Goal: Transaction & Acquisition: Purchase product/service

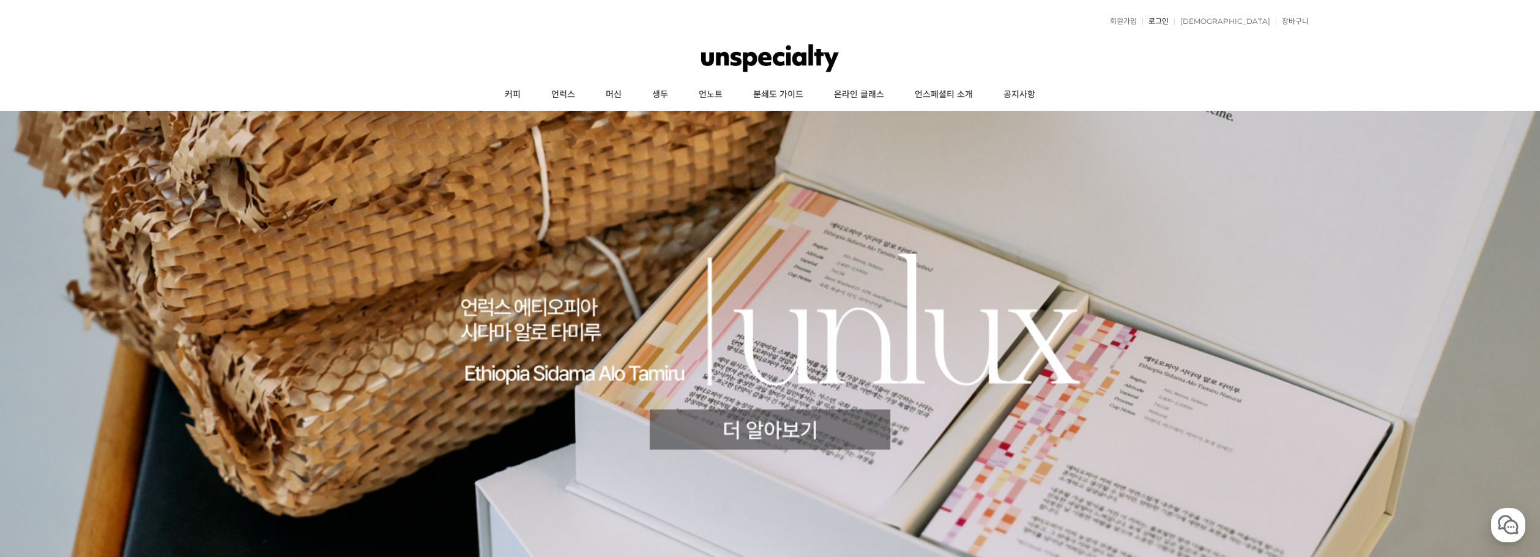
click at [1169, 20] on link "로그인" at bounding box center [1156, 21] width 26 height 7
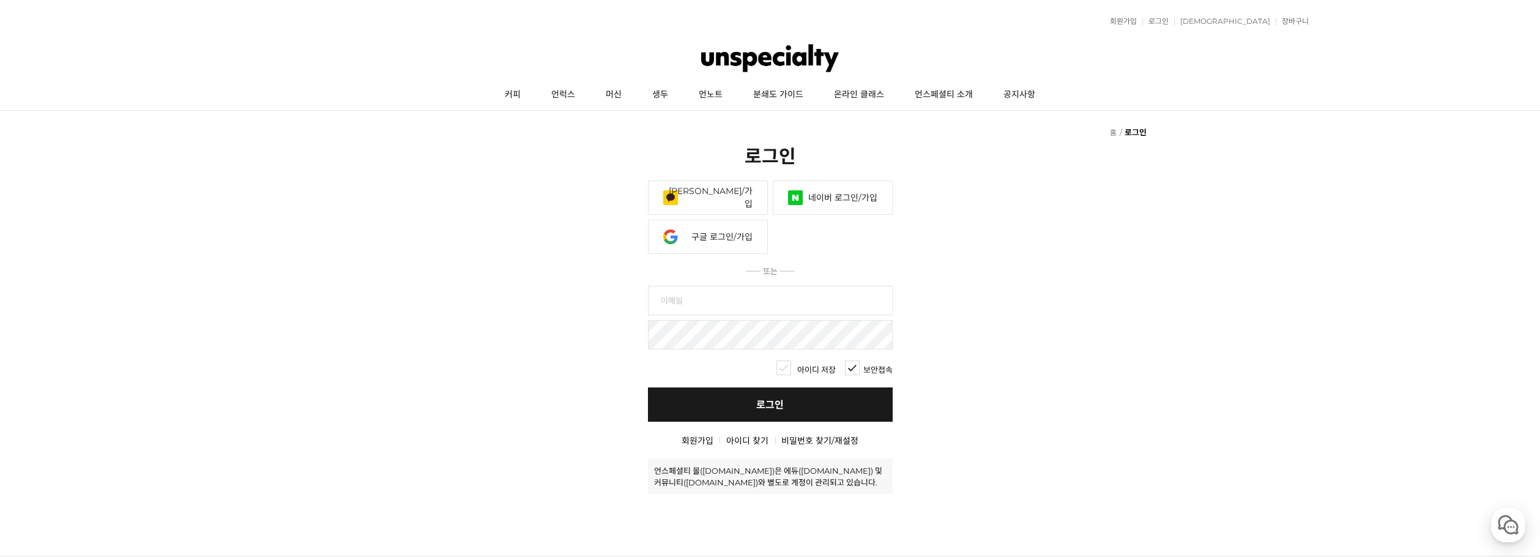
click at [715, 237] on link "구글 로그인/가입" at bounding box center [708, 237] width 120 height 34
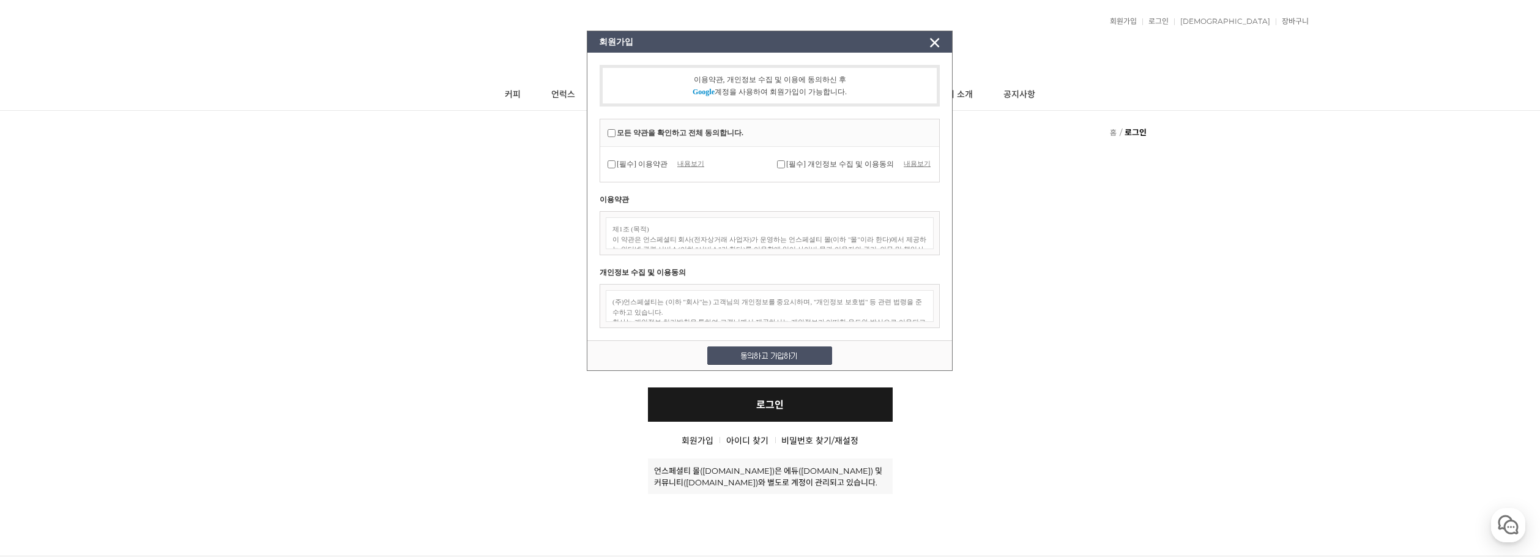
click at [612, 168] on input "[필수] 이용약관" at bounding box center [611, 164] width 8 height 8
checkbox input "true"
click at [783, 163] on input "[필수] 개인정보 수집 및 이용동의" at bounding box center [781, 164] width 8 height 8
checkbox input "true"
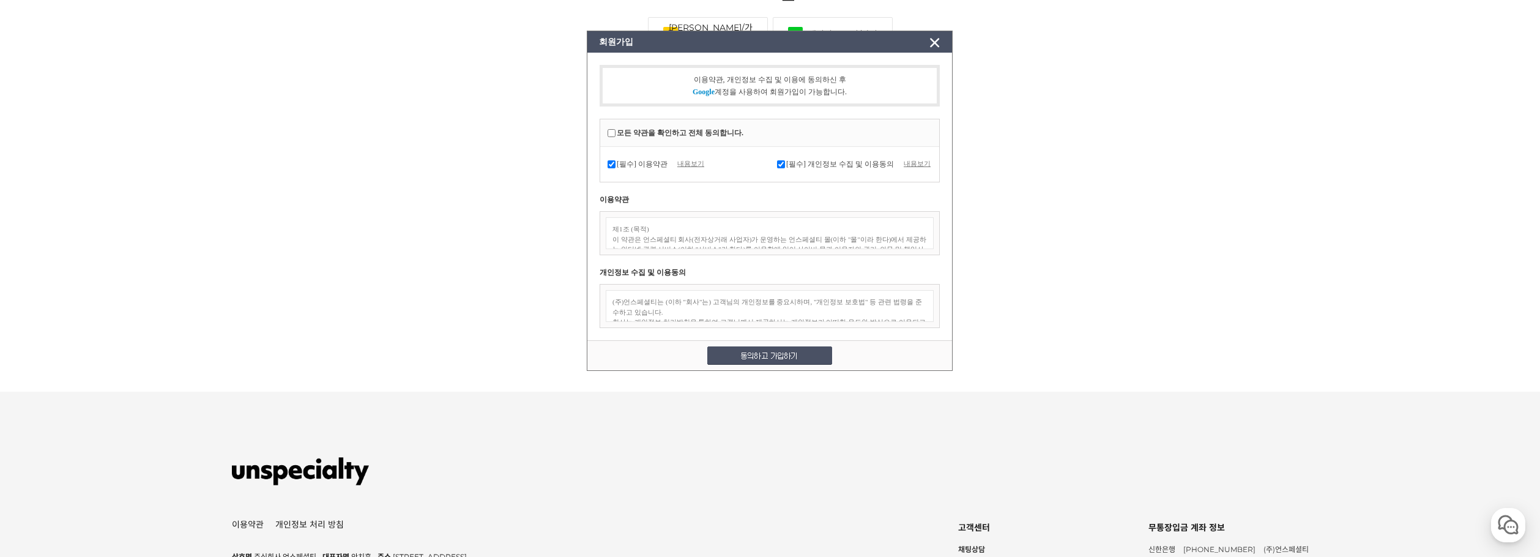
scroll to position [384, 0]
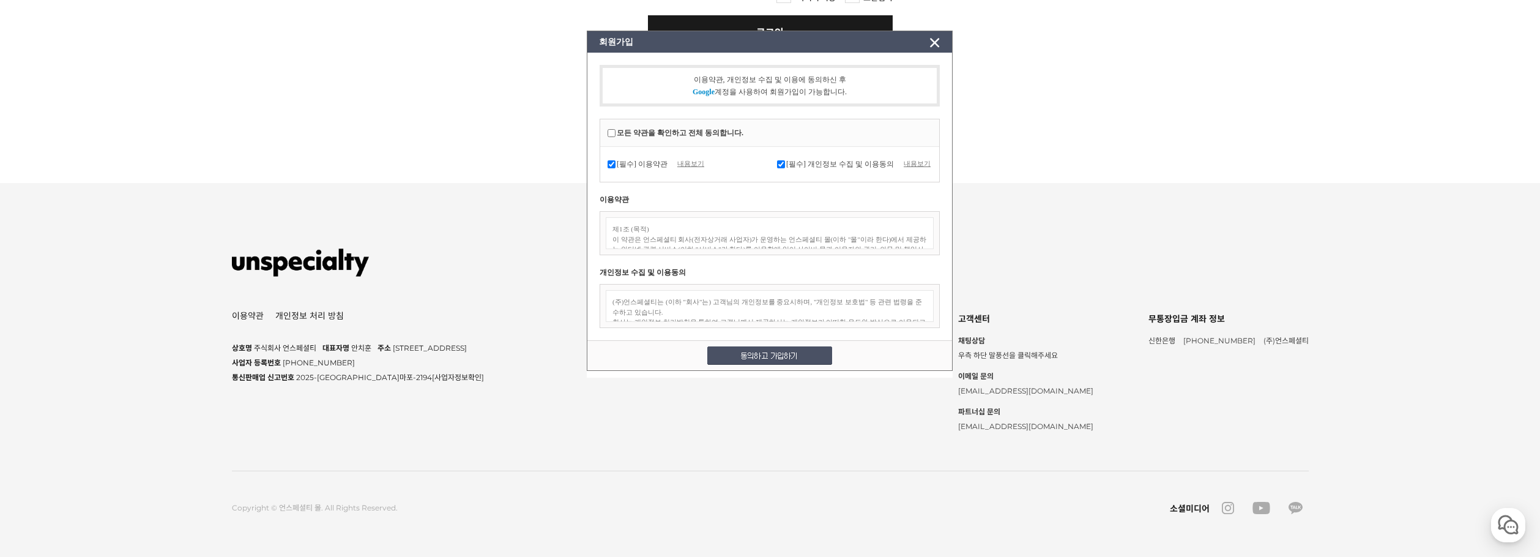
click at [776, 365] on img at bounding box center [769, 355] width 125 height 18
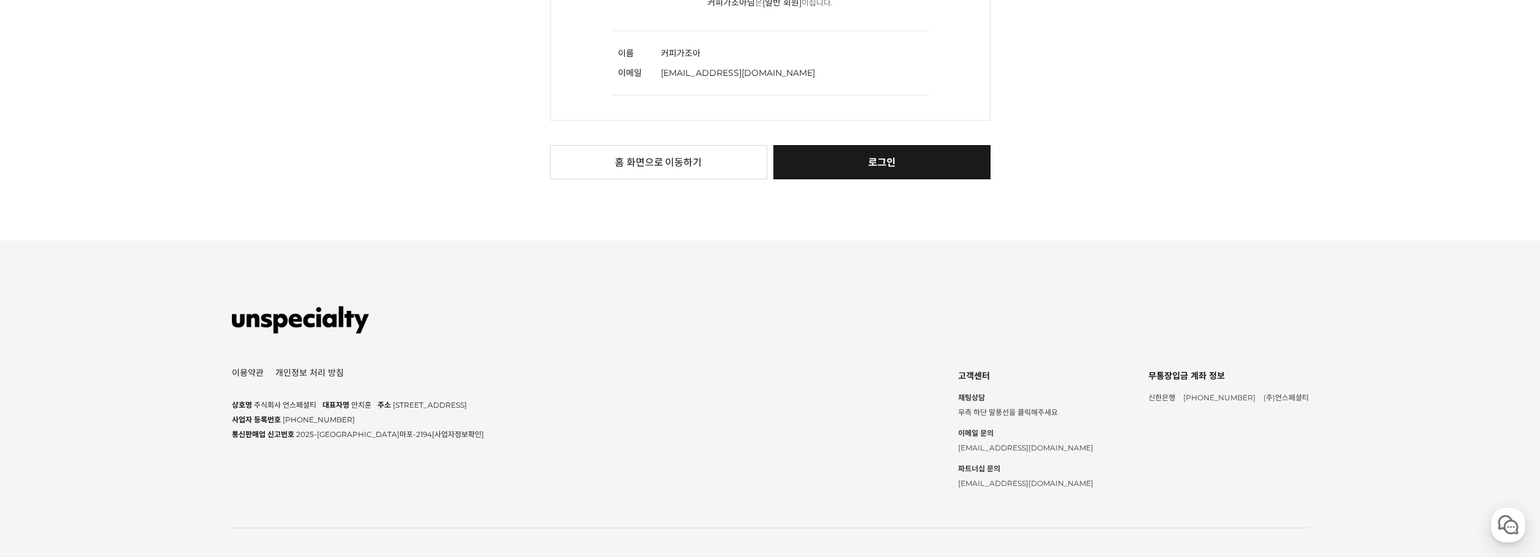
scroll to position [100, 0]
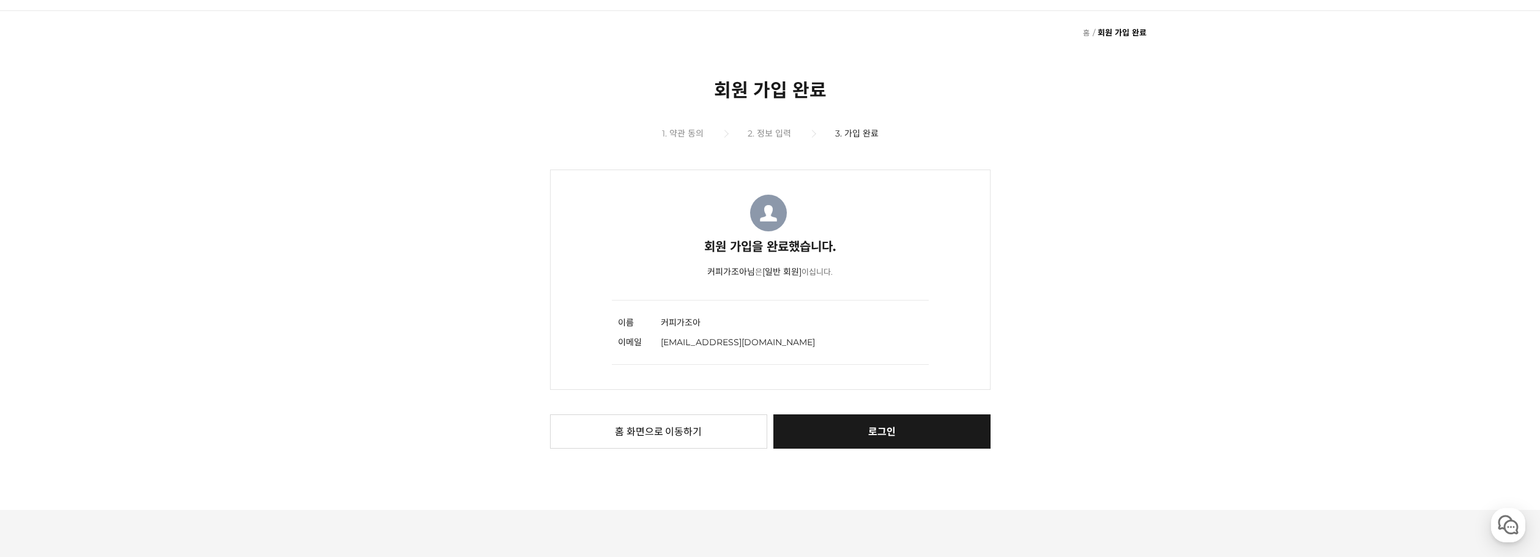
click at [900, 436] on link "로그인" at bounding box center [882, 431] width 217 height 34
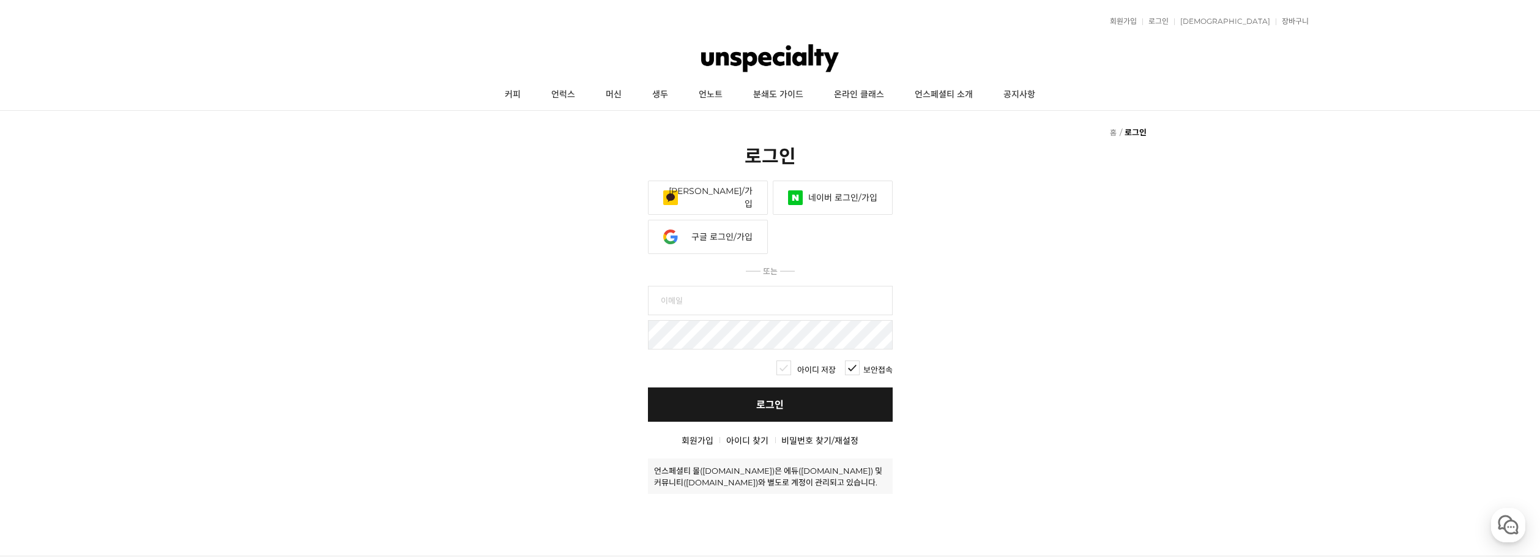
click at [728, 239] on link "구글 로그인/가입" at bounding box center [708, 237] width 120 height 34
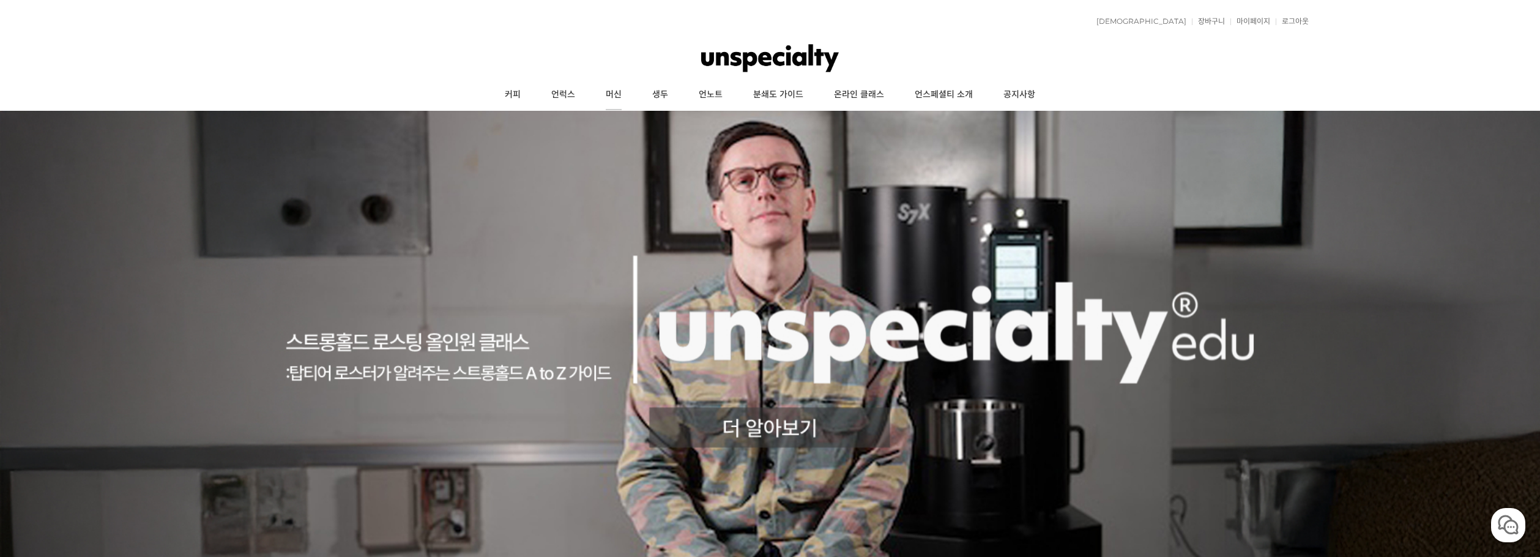
click at [617, 98] on link "머신" at bounding box center [614, 95] width 47 height 31
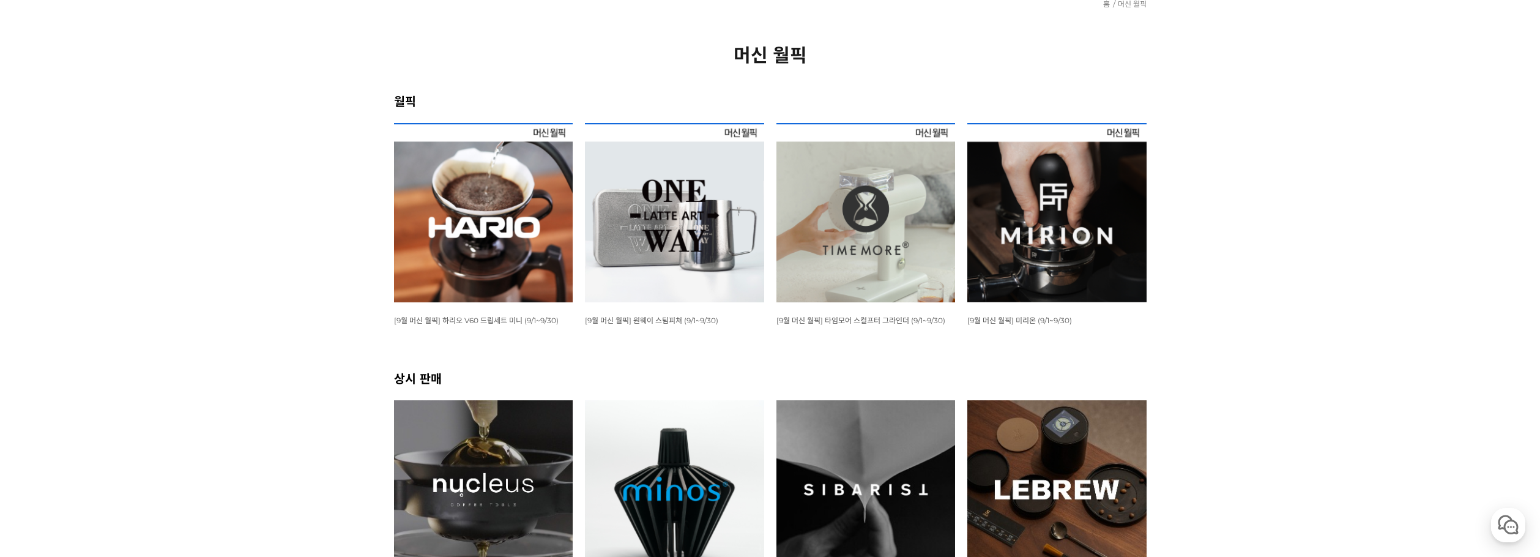
scroll to position [163, 0]
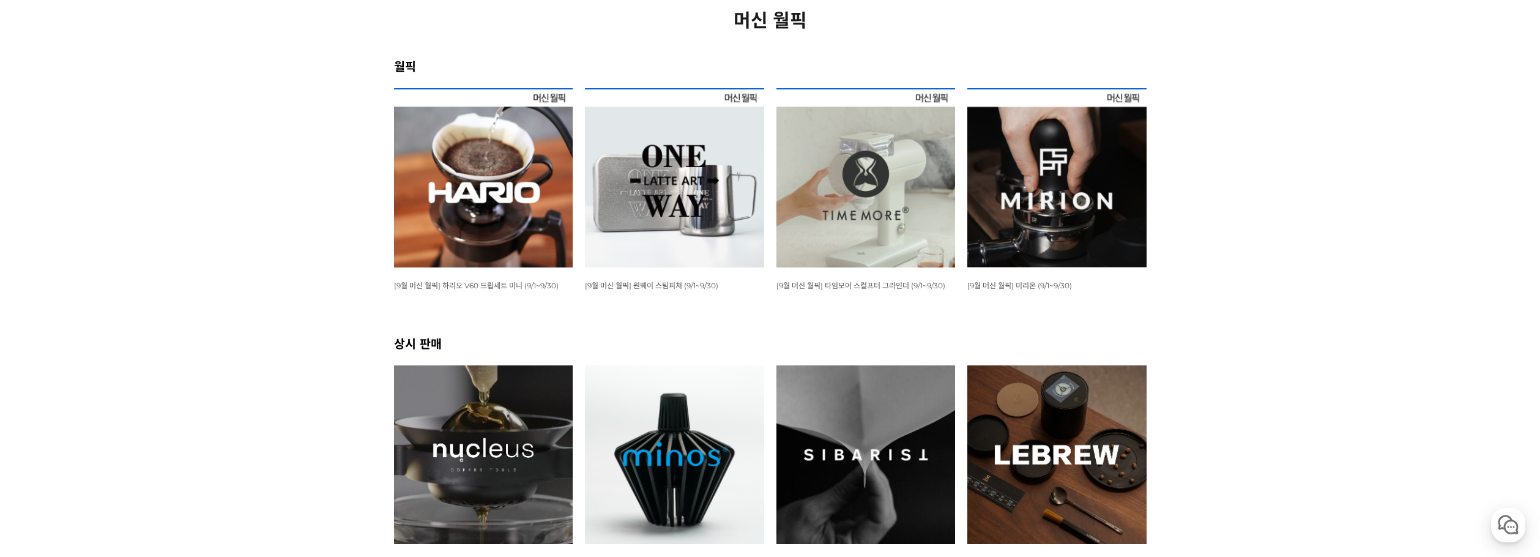
click at [882, 245] on img at bounding box center [866, 177] width 179 height 179
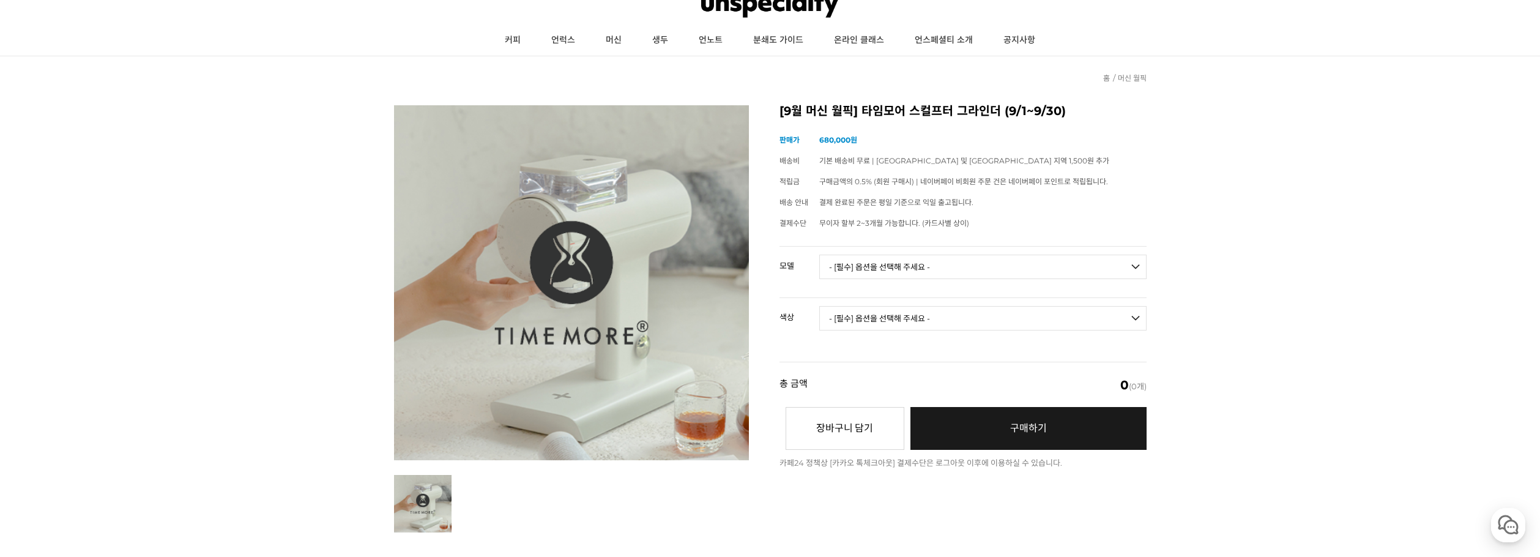
scroll to position [81, 0]
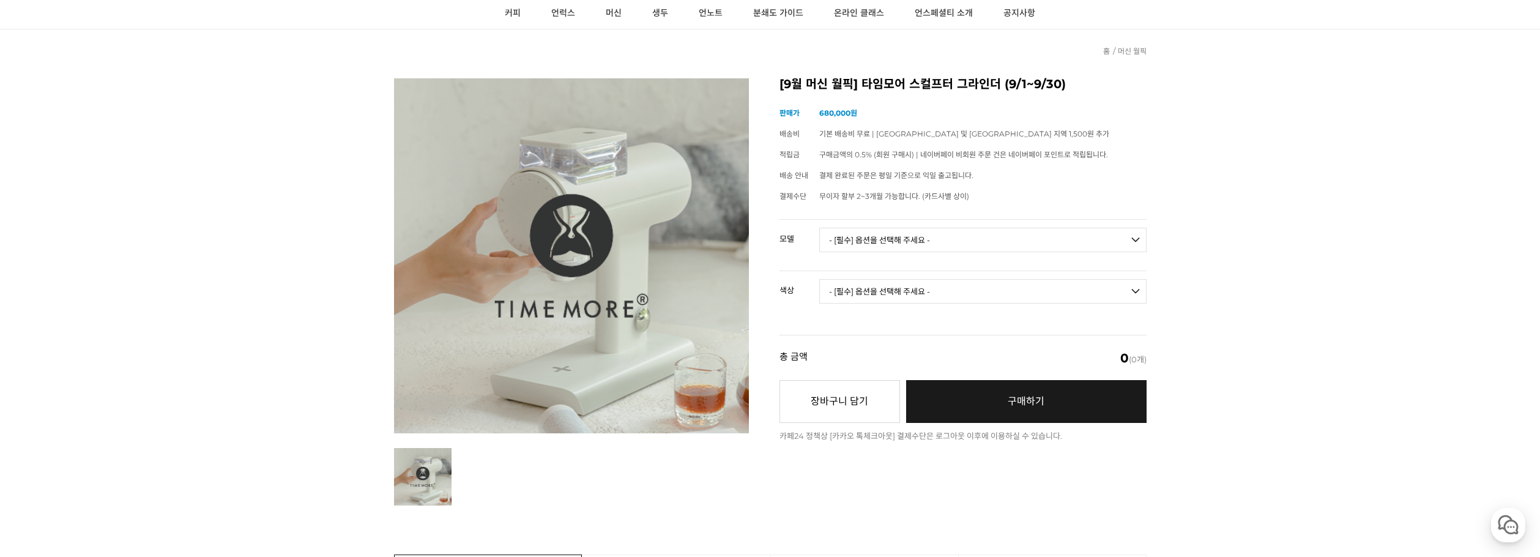
click at [868, 248] on select "- [필수] 옵션을 선택해 주세요 - ------------------- 078S 064S" at bounding box center [982, 240] width 327 height 24
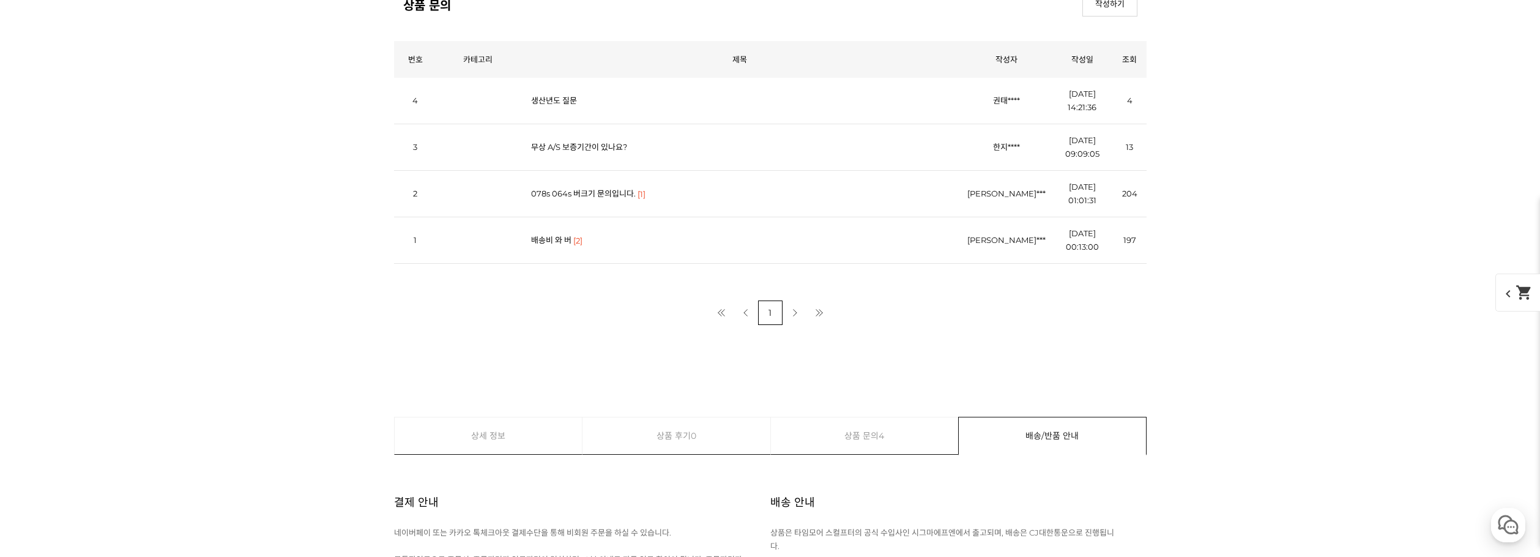
scroll to position [14524, 0]
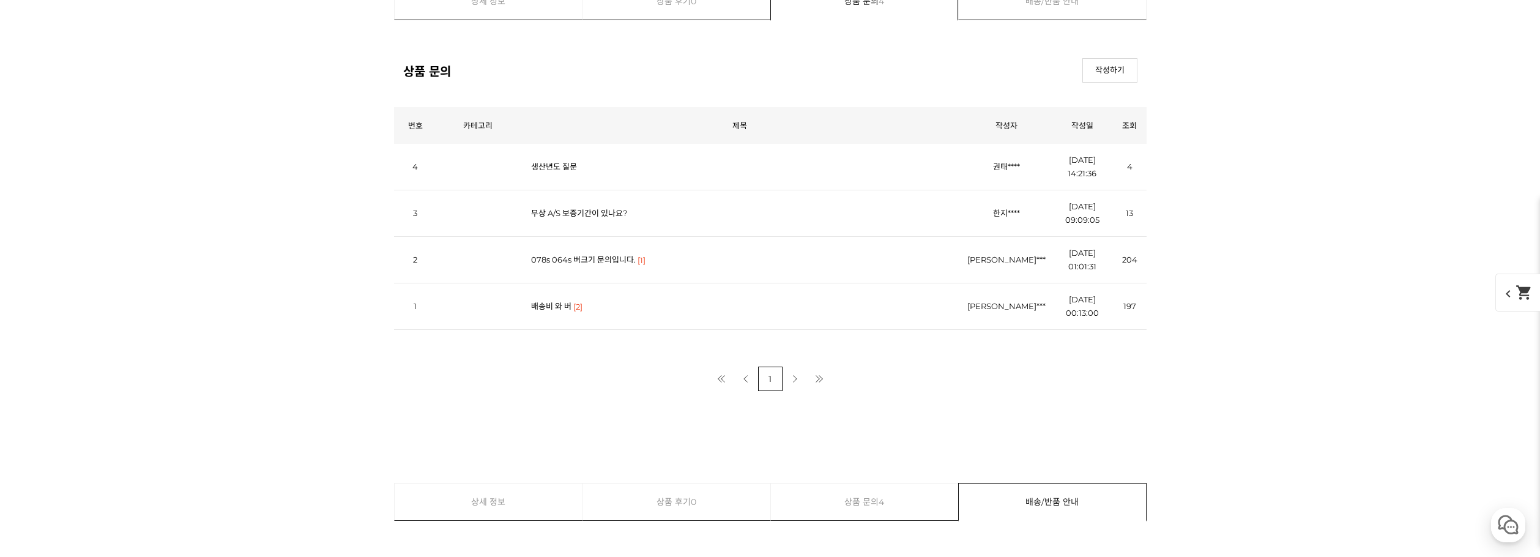
click at [579, 261] on link "078s 064s 버크기 문의입니다." at bounding box center [583, 260] width 105 height 10
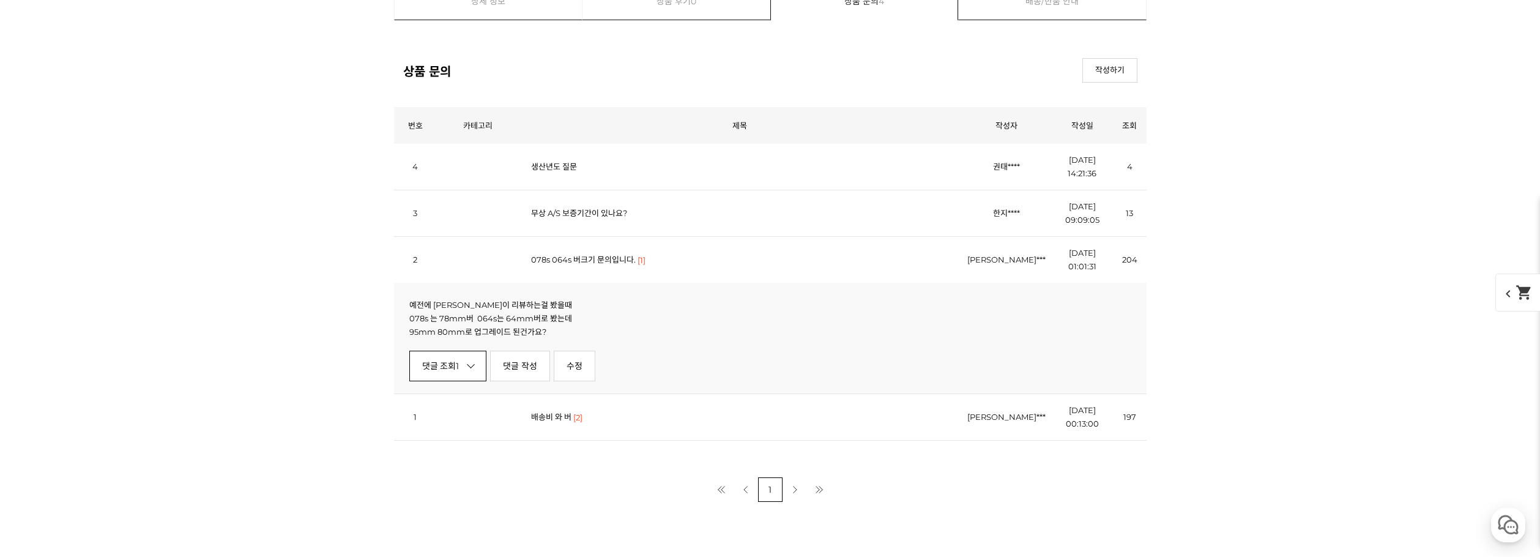
click at [460, 359] on link "댓글 조회 1" at bounding box center [448, 366] width 78 height 31
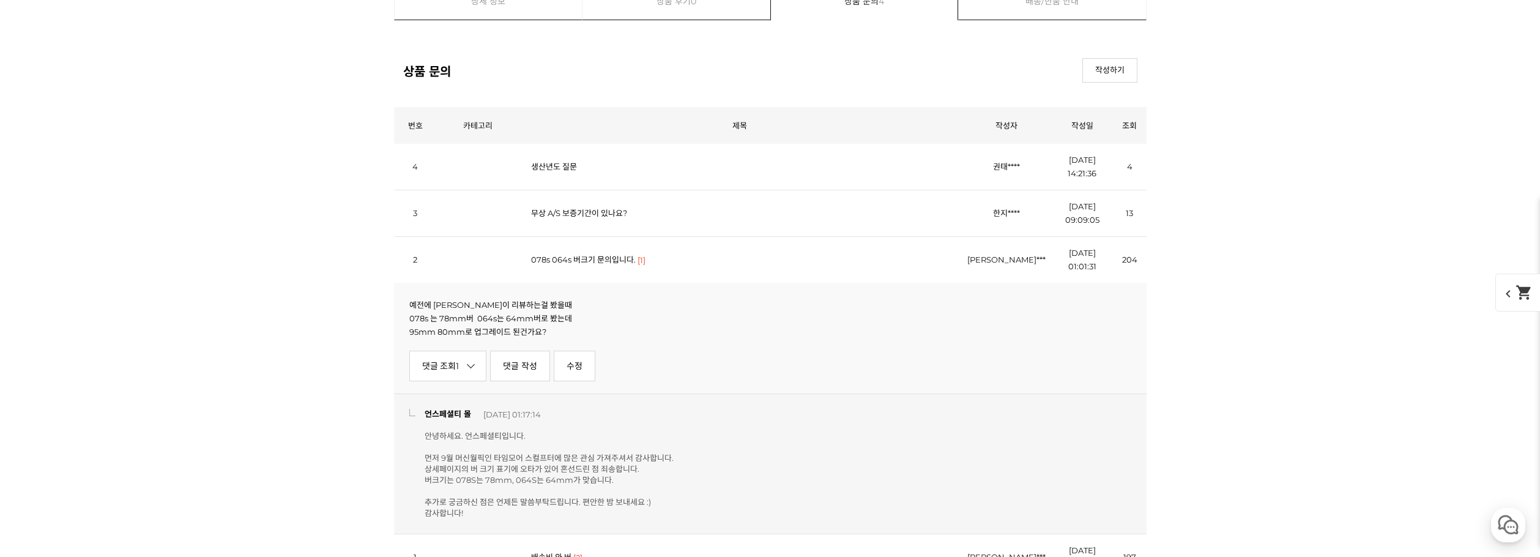
scroll to position [14687, 0]
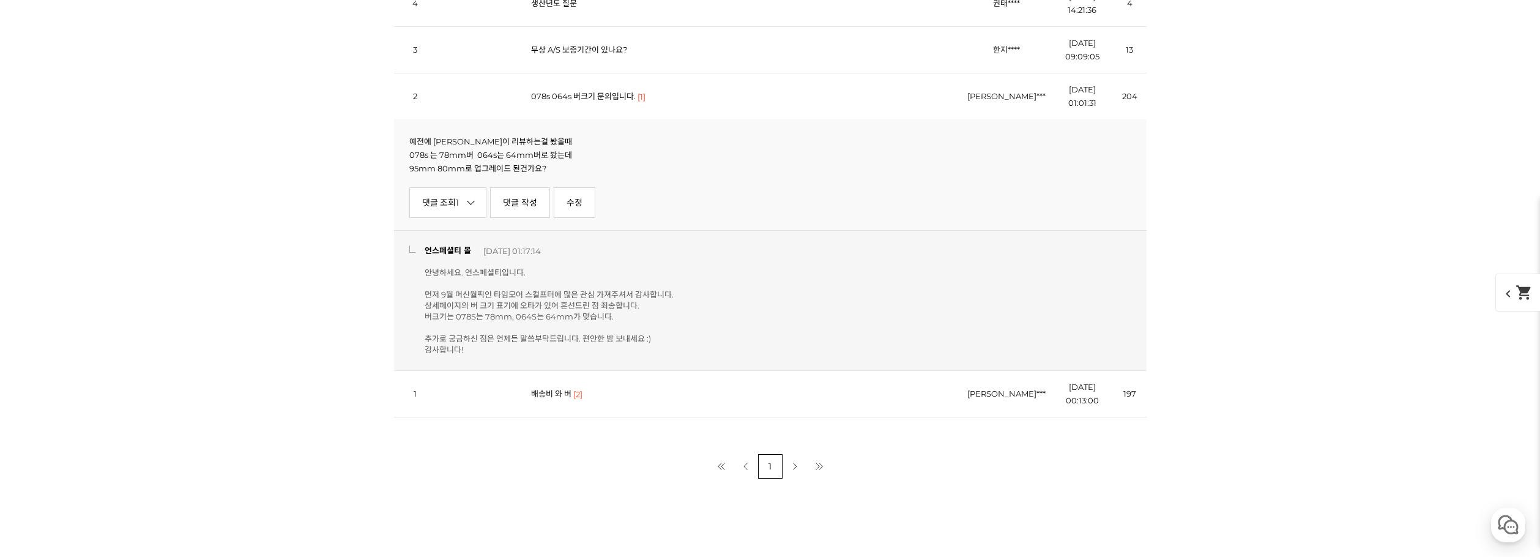
click at [550, 396] on link "배송비 와 버" at bounding box center [551, 394] width 40 height 10
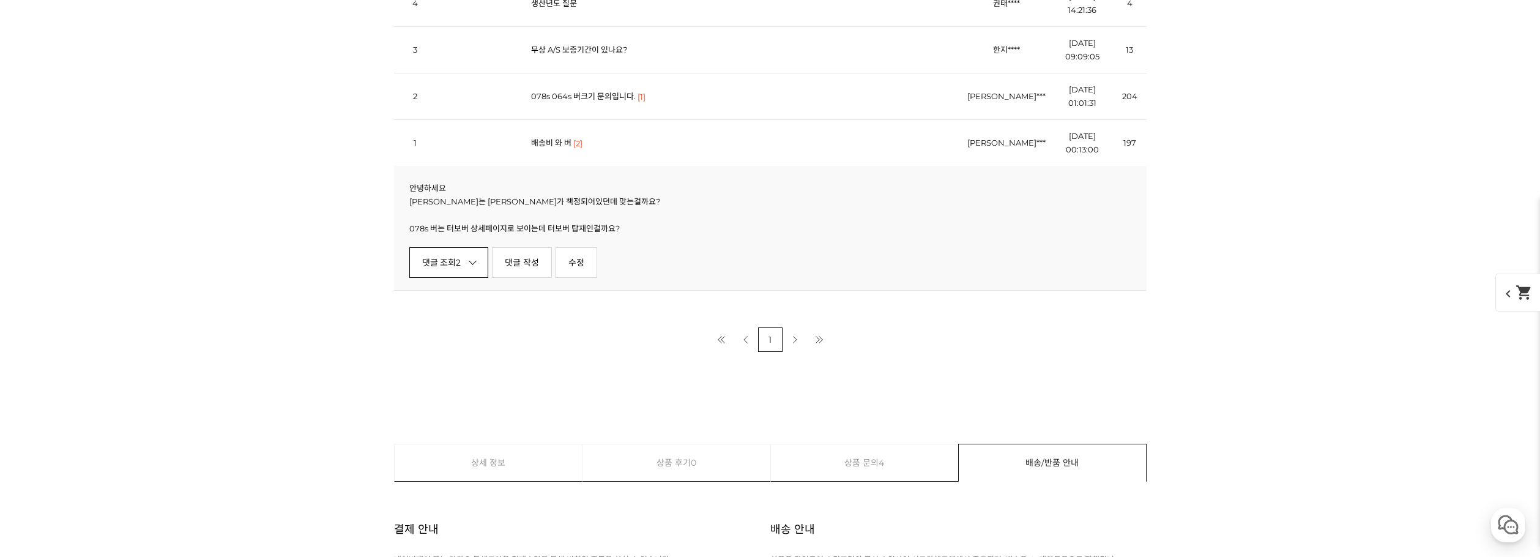
click at [443, 266] on link "댓글 조회 2" at bounding box center [449, 262] width 80 height 31
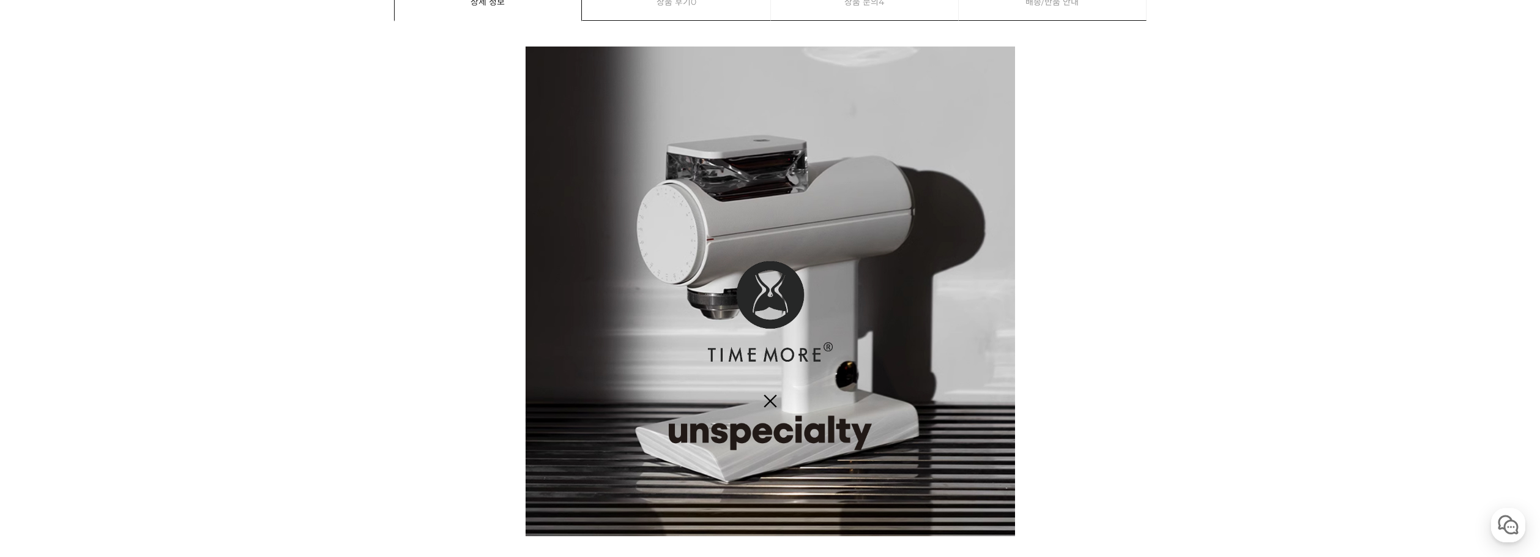
scroll to position [0, 0]
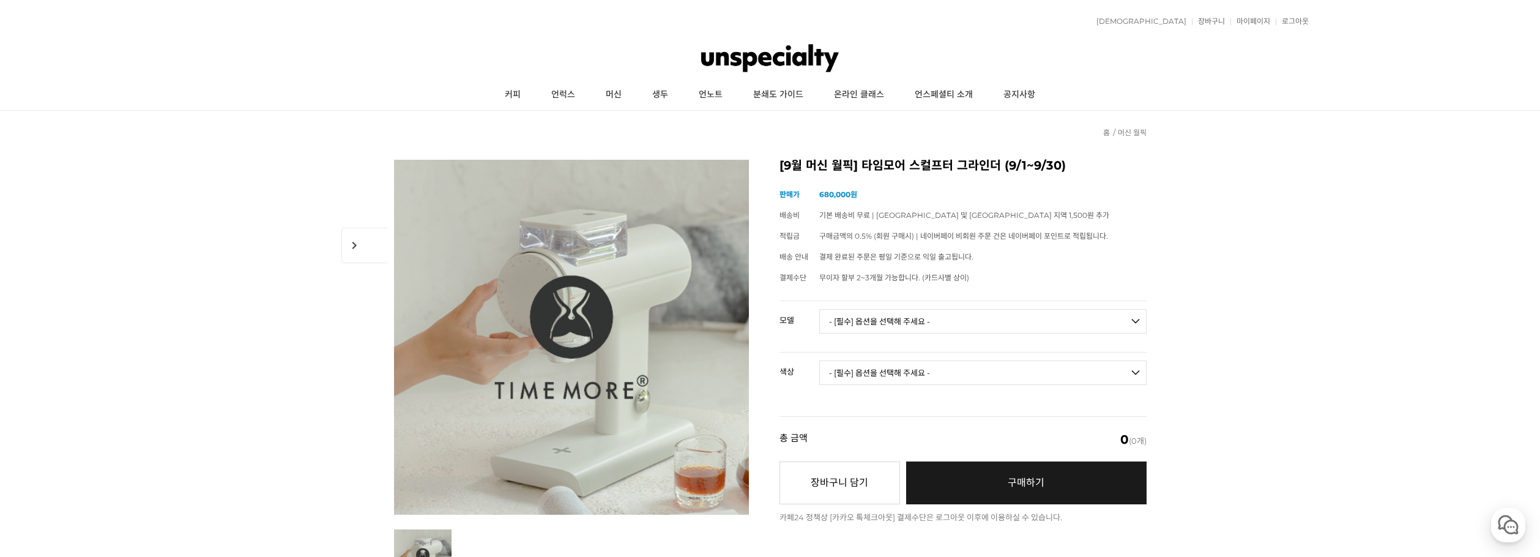
click at [1125, 322] on select "- [필수] 옵션을 선택해 주세요 - ------------------- 078S 064S" at bounding box center [982, 321] width 327 height 24
select select "064S"
click at [819, 309] on select "- [필수] 옵션을 선택해 주세요 - ------------------- 078S 064S" at bounding box center [982, 321] width 327 height 24
click at [870, 373] on select "- [필수] 옵션을 선택해 주세요 - ------------------- 블랙 화이트" at bounding box center [982, 372] width 327 height 24
select select "화이트"
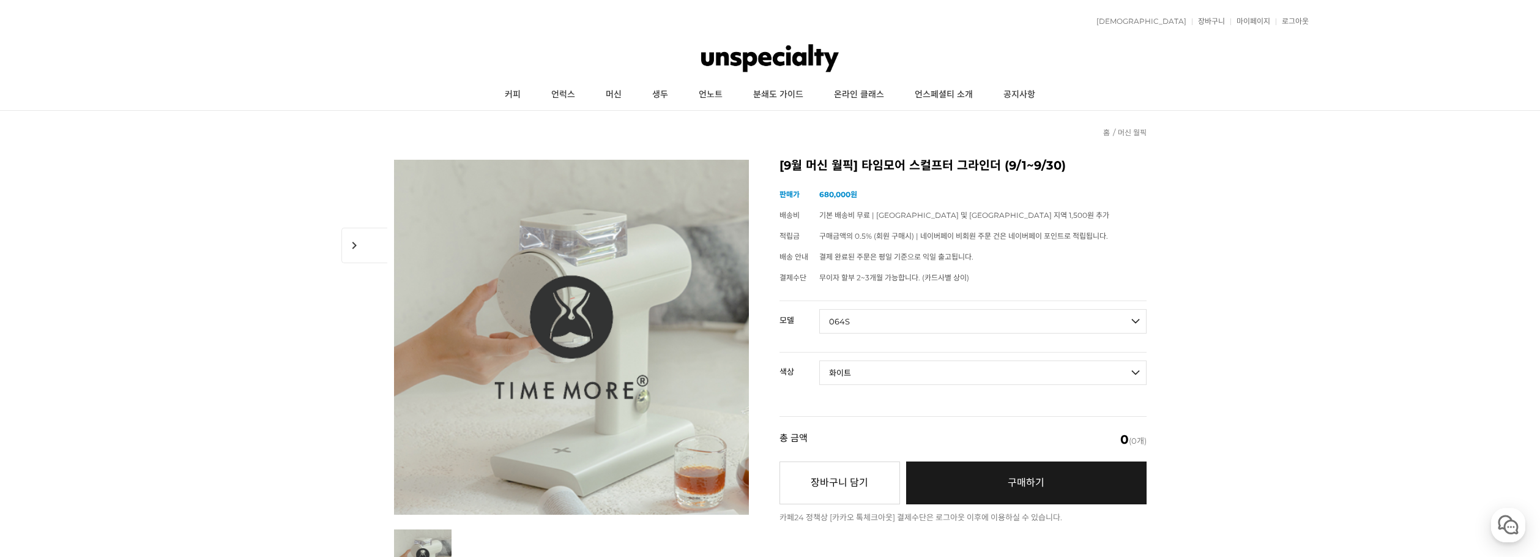
click at [819, 360] on select "- [필수] 옵션을 선택해 주세요 - ------------------- 블랙 화이트" at bounding box center [982, 372] width 327 height 24
select select "*"
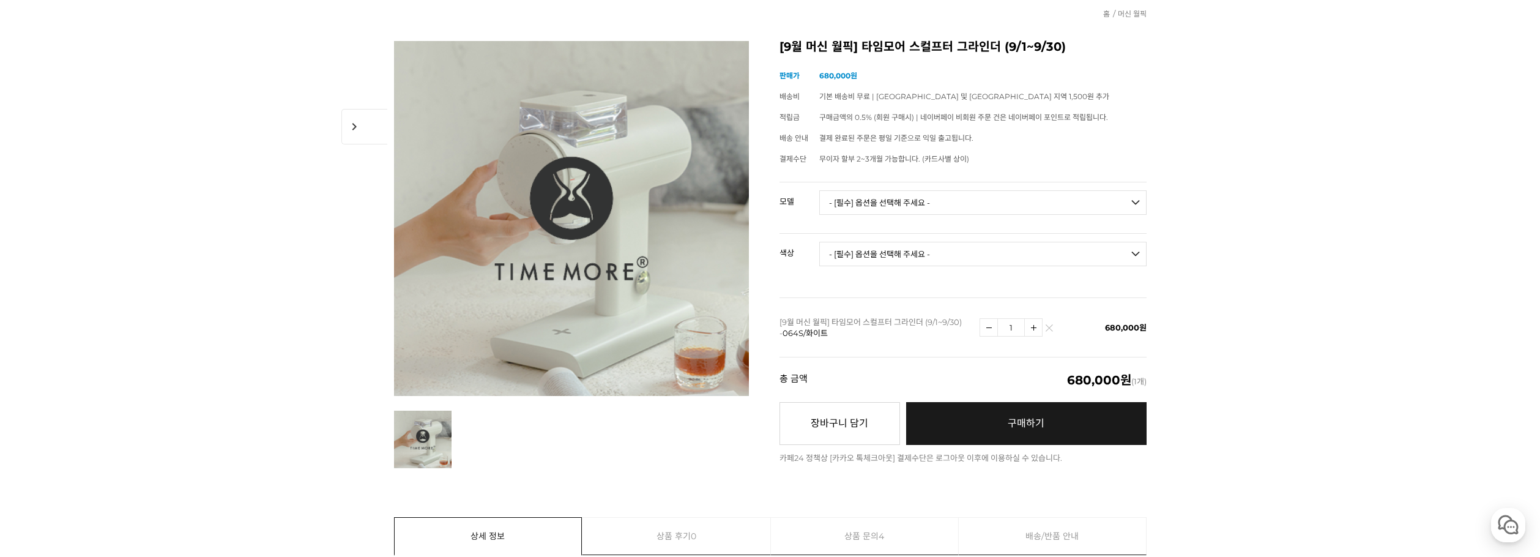
scroll to position [245, 0]
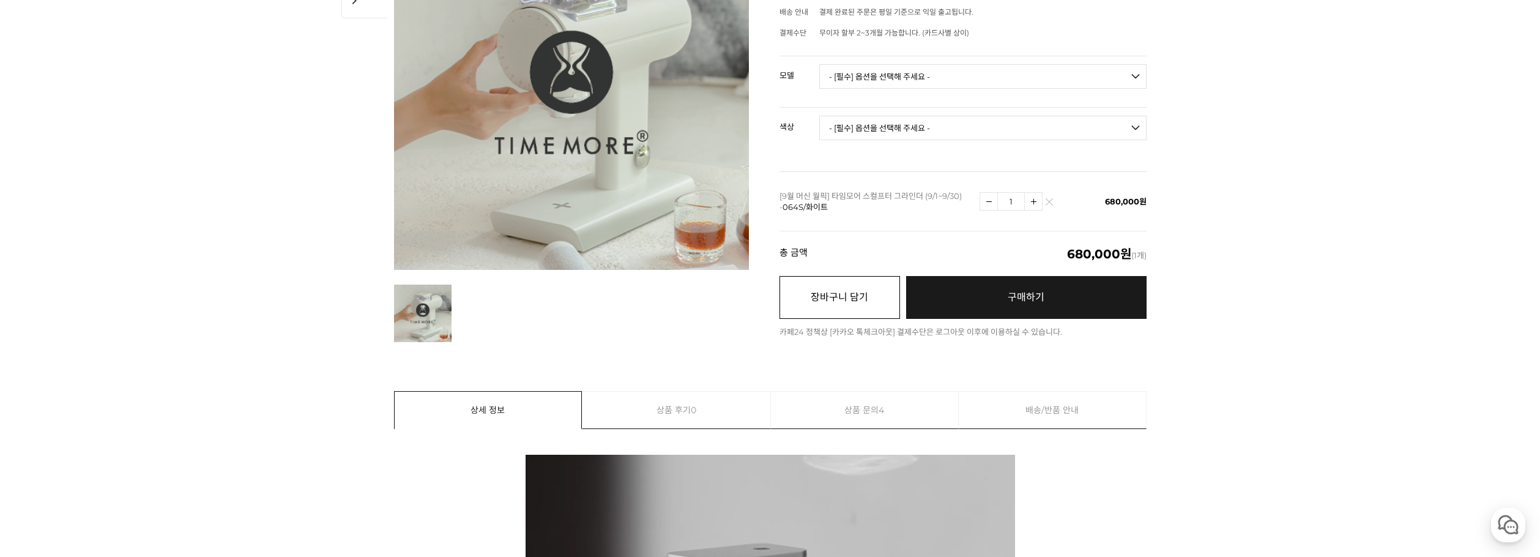
click at [833, 307] on button "장바구니 담기" at bounding box center [840, 297] width 121 height 43
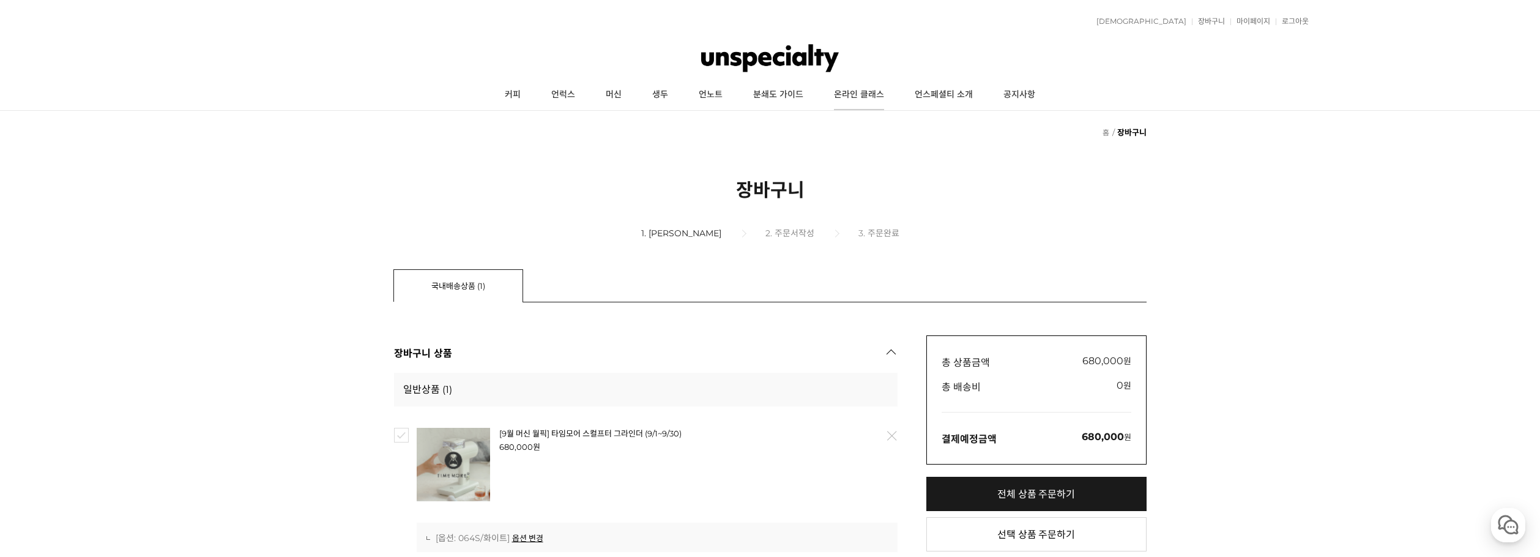
click at [859, 97] on link "온라인 클래스" at bounding box center [859, 95] width 81 height 31
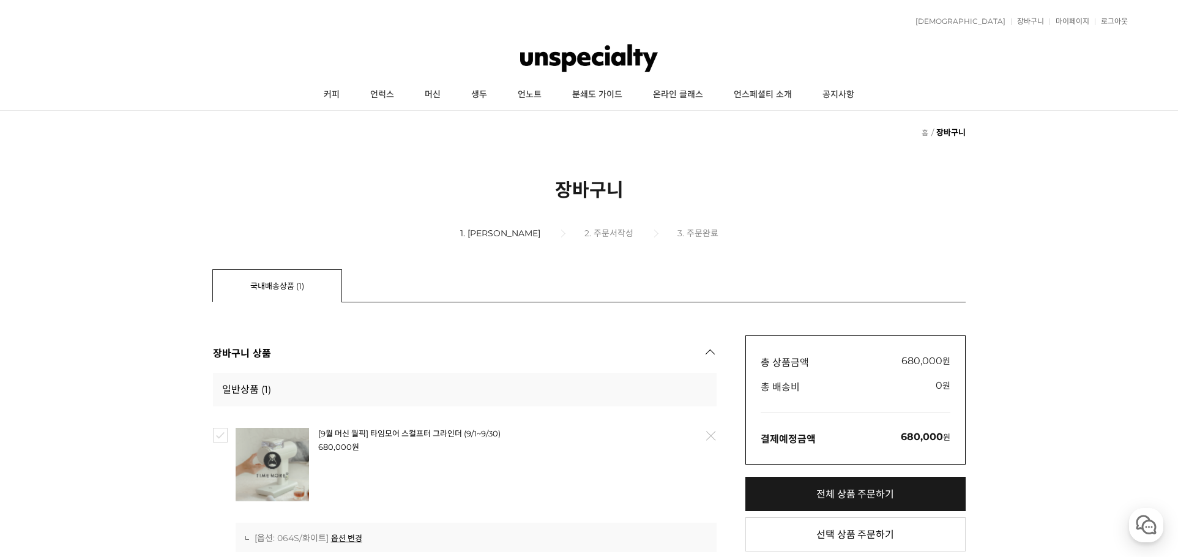
click at [265, 479] on img at bounding box center [272, 464] width 73 height 73
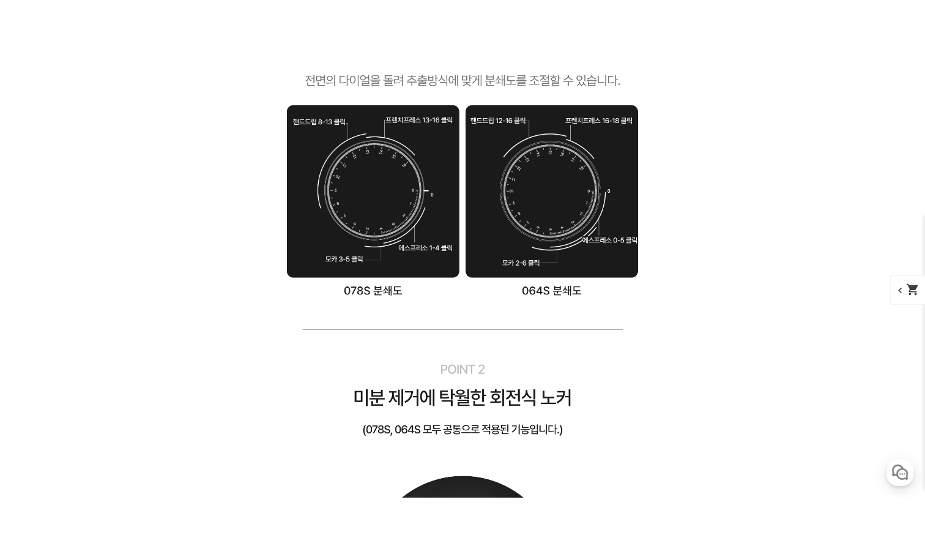
scroll to position [4977, 0]
